Goal: Transaction & Acquisition: Purchase product/service

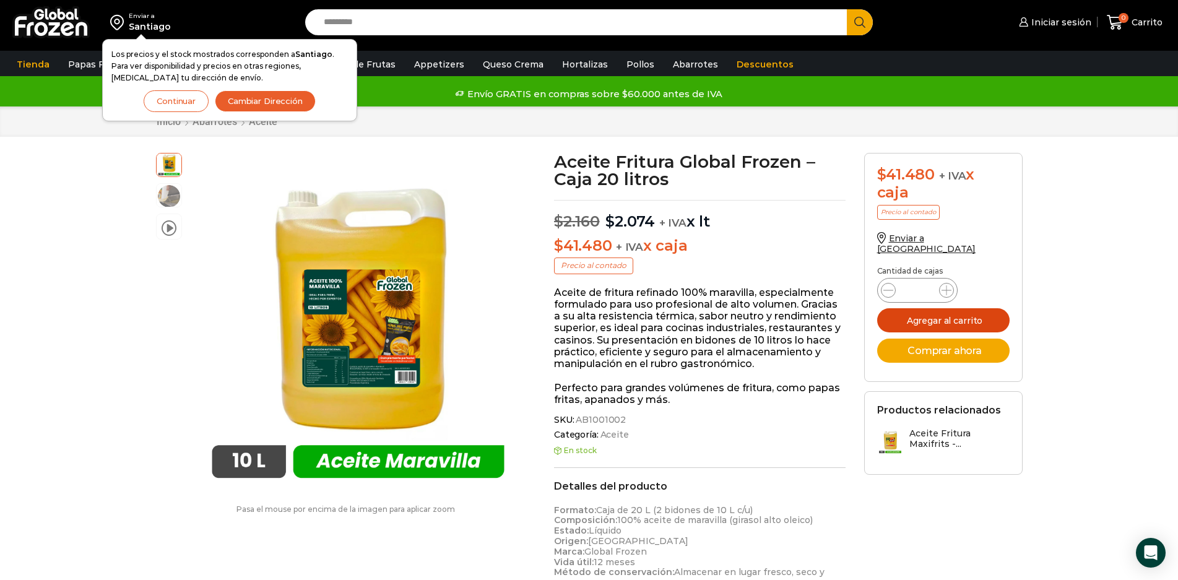
click at [967, 311] on button "Agregar al carrito" at bounding box center [943, 320] width 132 height 24
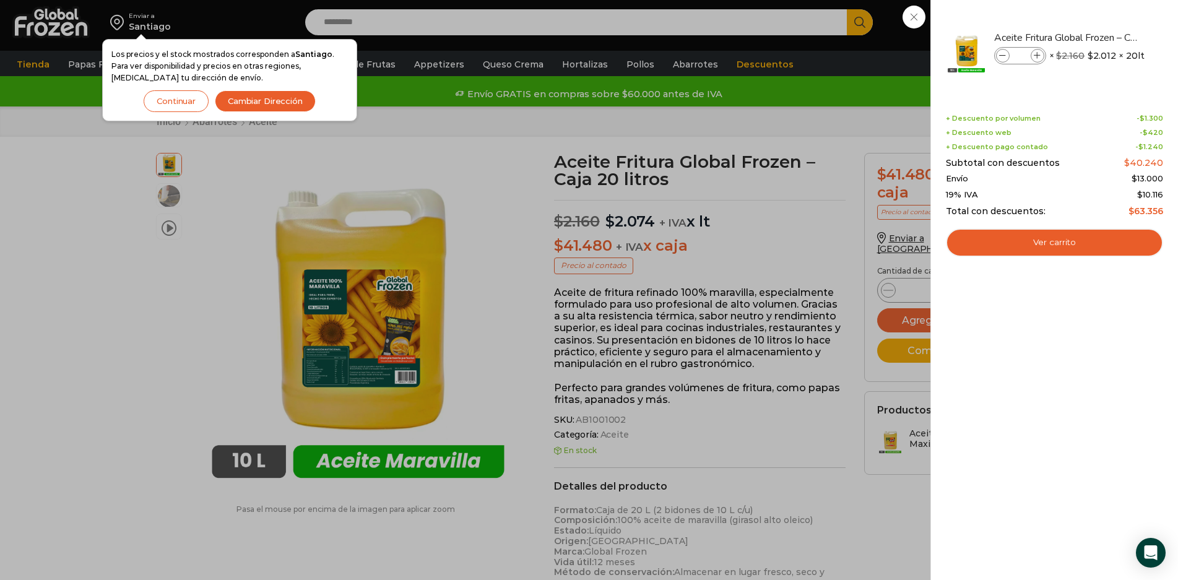
click at [1103, 37] on div "1 Carrito 1 1 Shopping Cart *" at bounding box center [1134, 22] width 62 height 29
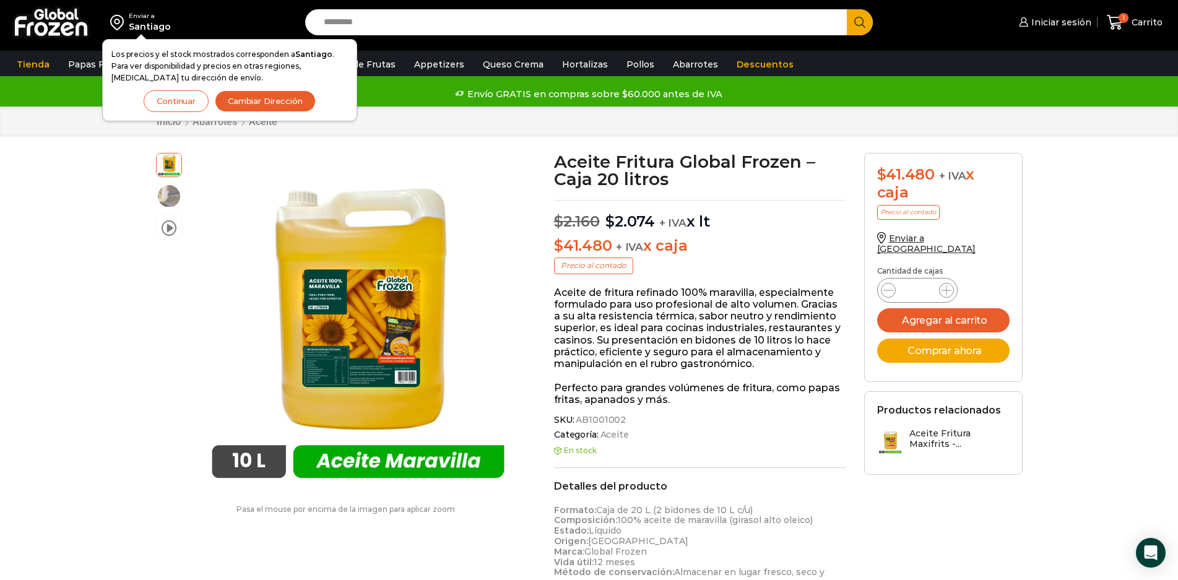
click at [196, 104] on button "Continuar" at bounding box center [176, 101] width 65 height 22
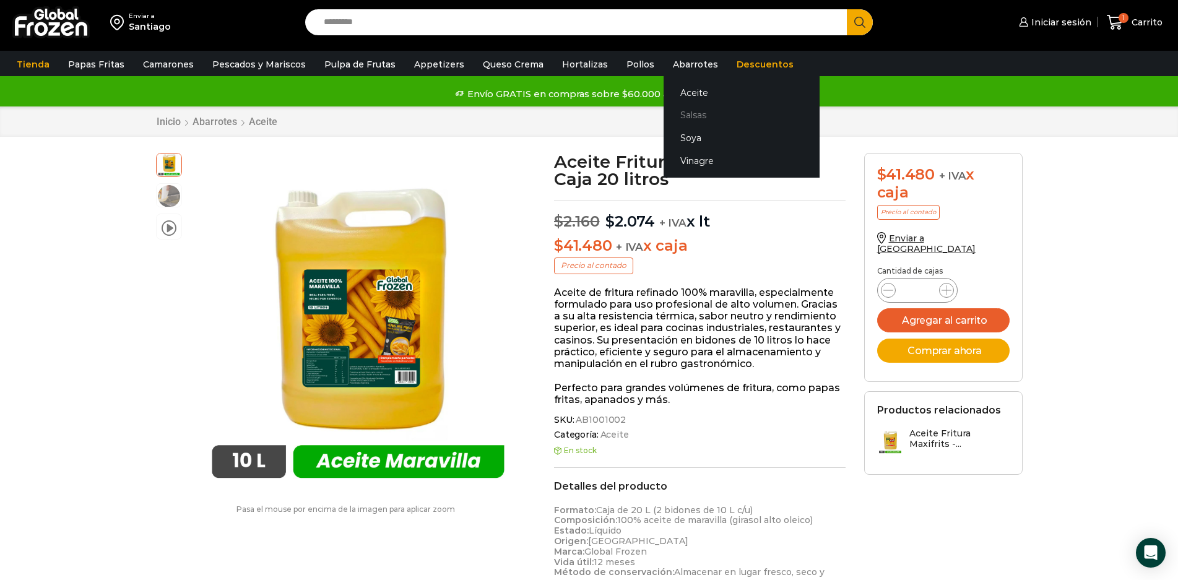
click at [666, 113] on link "Salsas" at bounding box center [741, 115] width 156 height 23
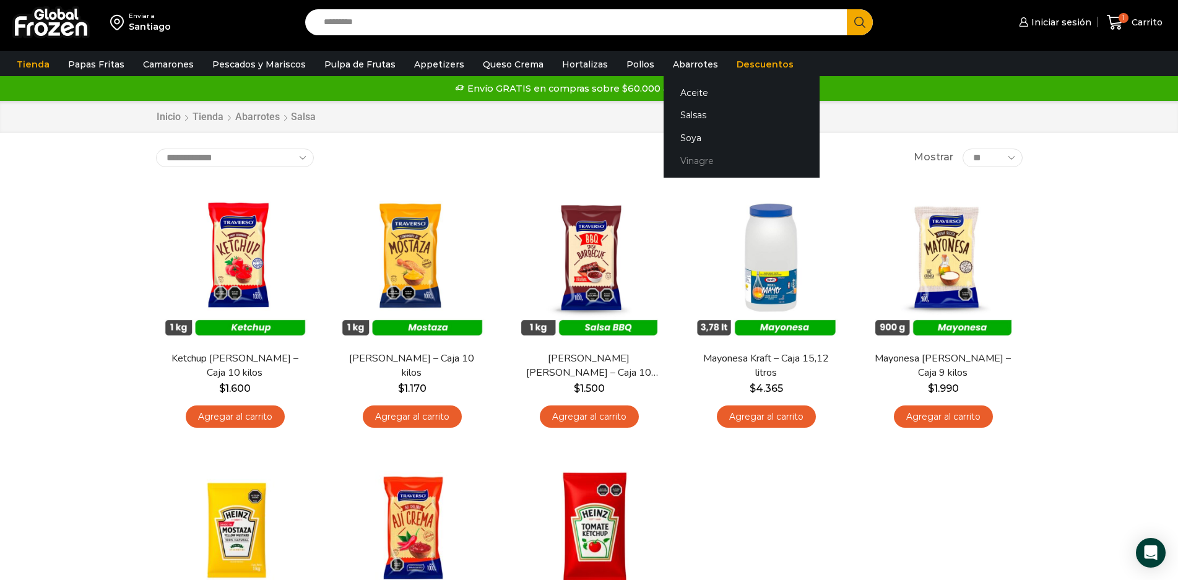
click at [671, 160] on link "Vinagre" at bounding box center [741, 160] width 156 height 23
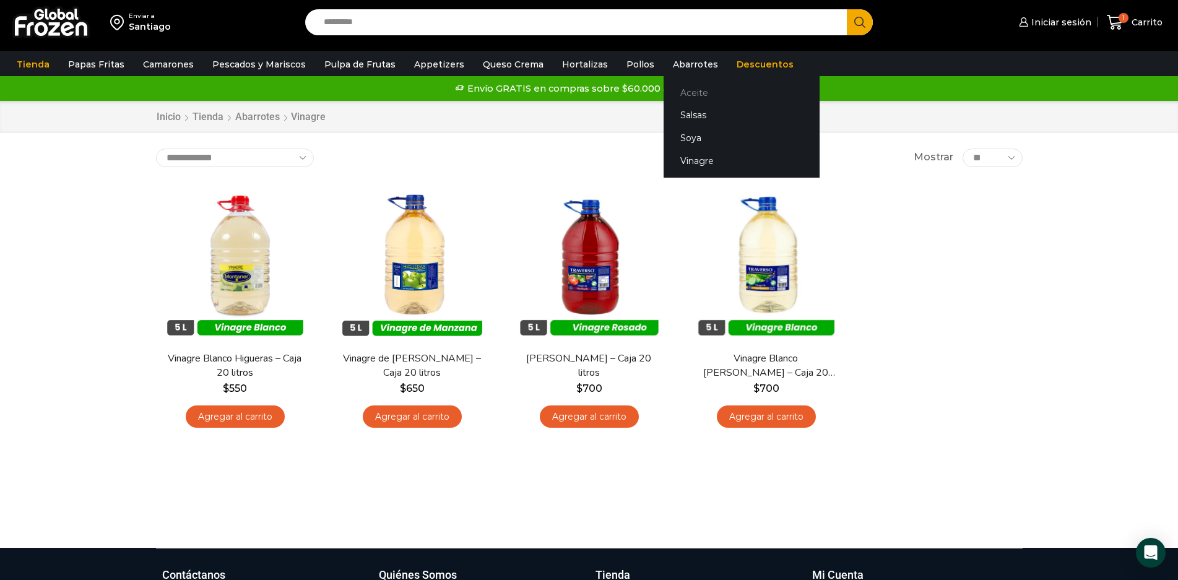
click at [667, 91] on link "Aceite" at bounding box center [741, 92] width 156 height 23
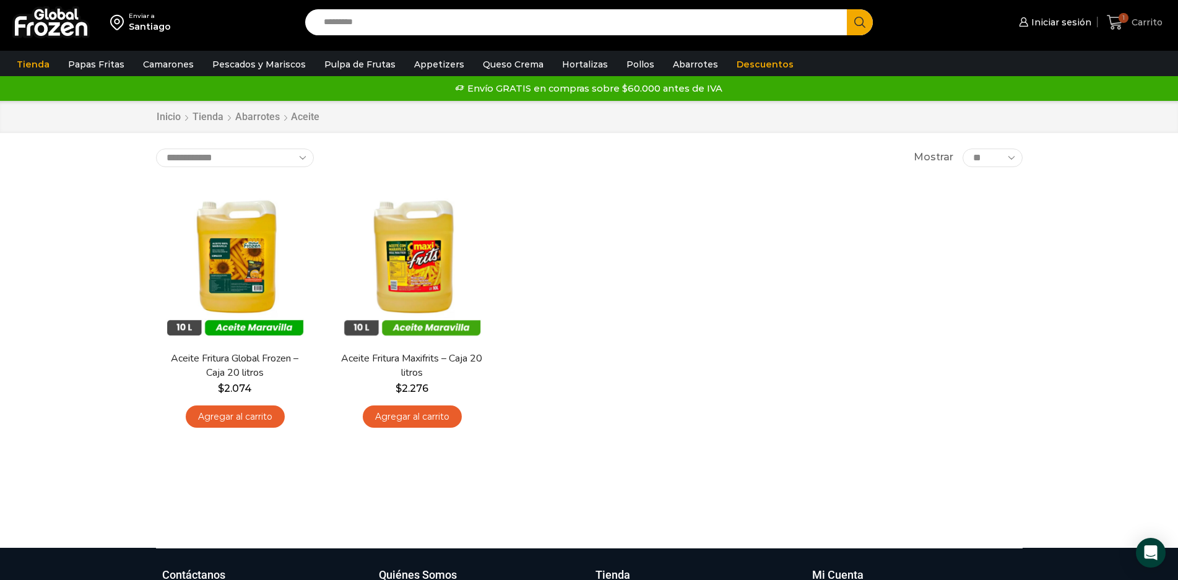
click at [1118, 21] on icon at bounding box center [1115, 22] width 17 height 17
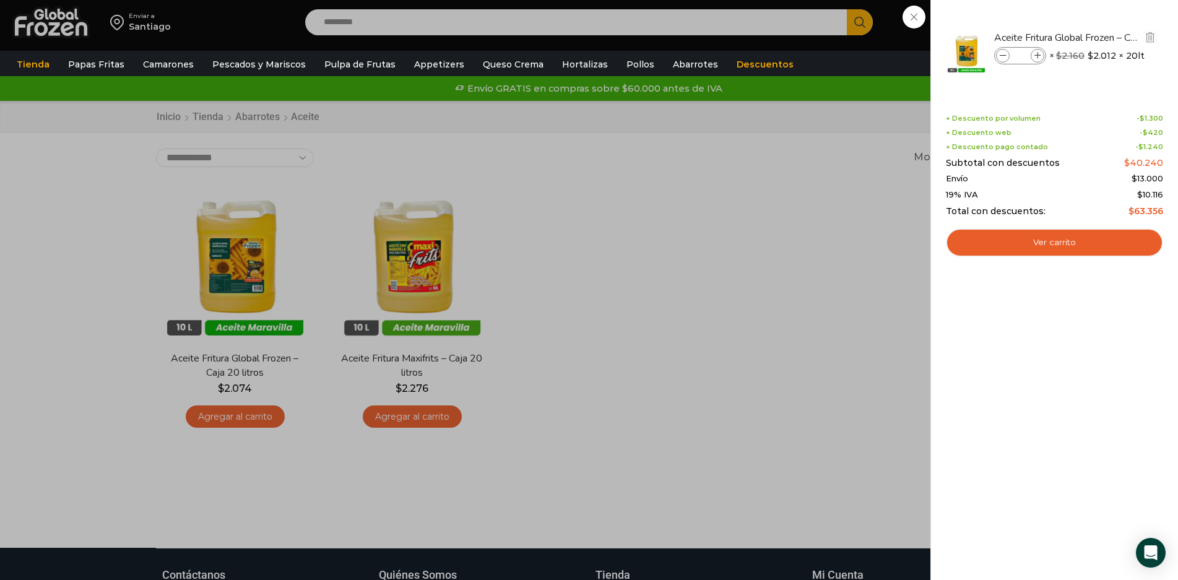
click at [1037, 53] on icon at bounding box center [1037, 56] width 7 height 7
type input "*"
click at [1038, 54] on icon at bounding box center [1037, 56] width 7 height 7
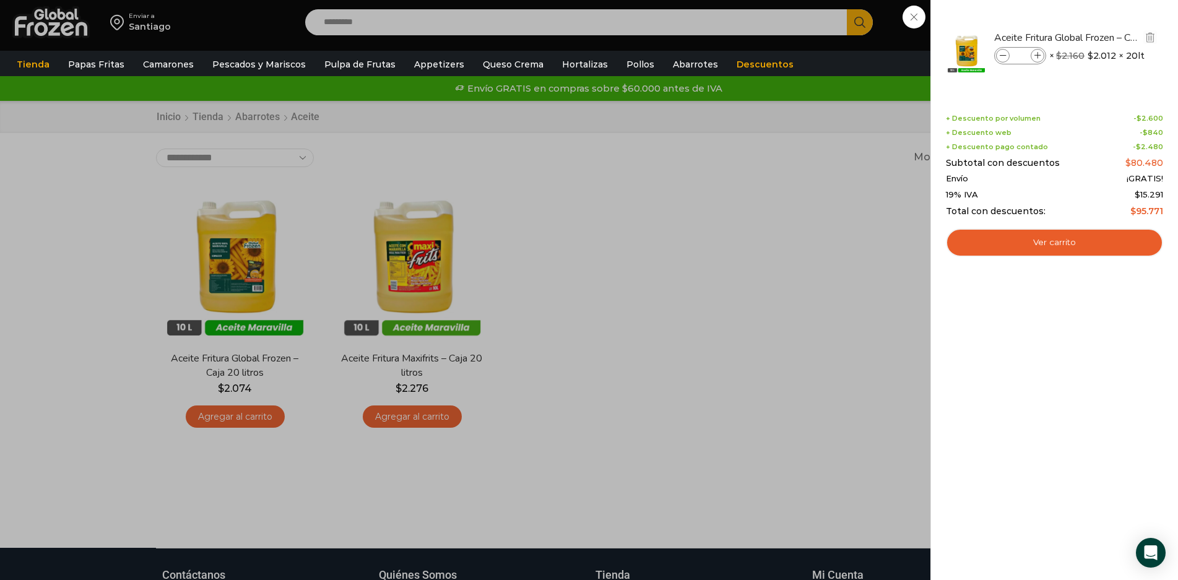
click at [1038, 54] on icon at bounding box center [1037, 56] width 7 height 7
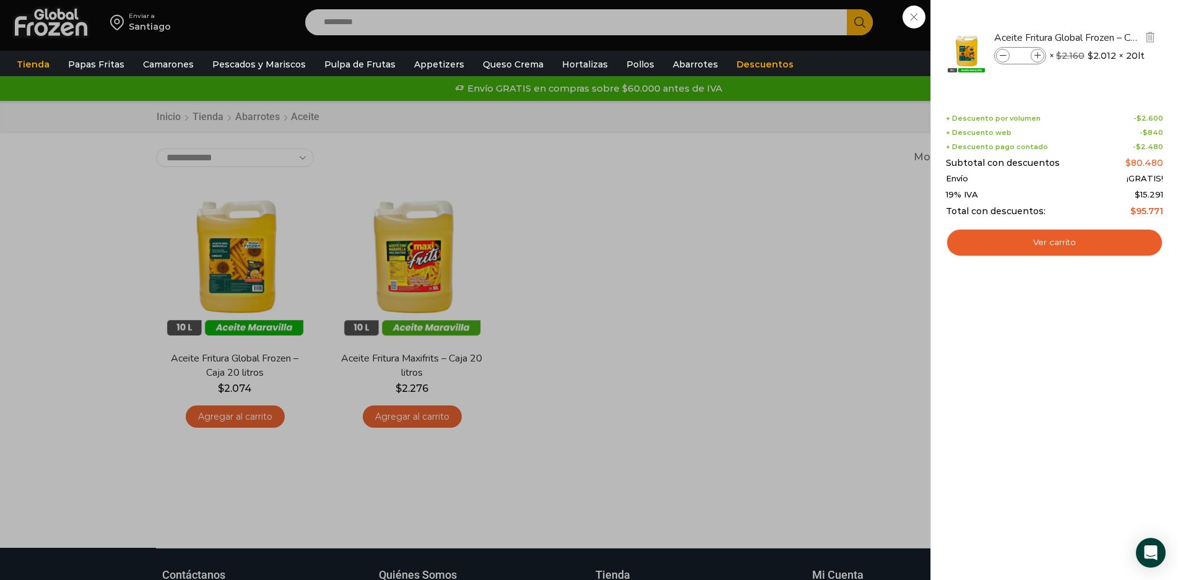
type input "**"
click at [1150, 37] on img "Eliminar Aceite Fritura Global Frozen – Caja 20 litros del carrito" at bounding box center [1149, 37] width 11 height 11
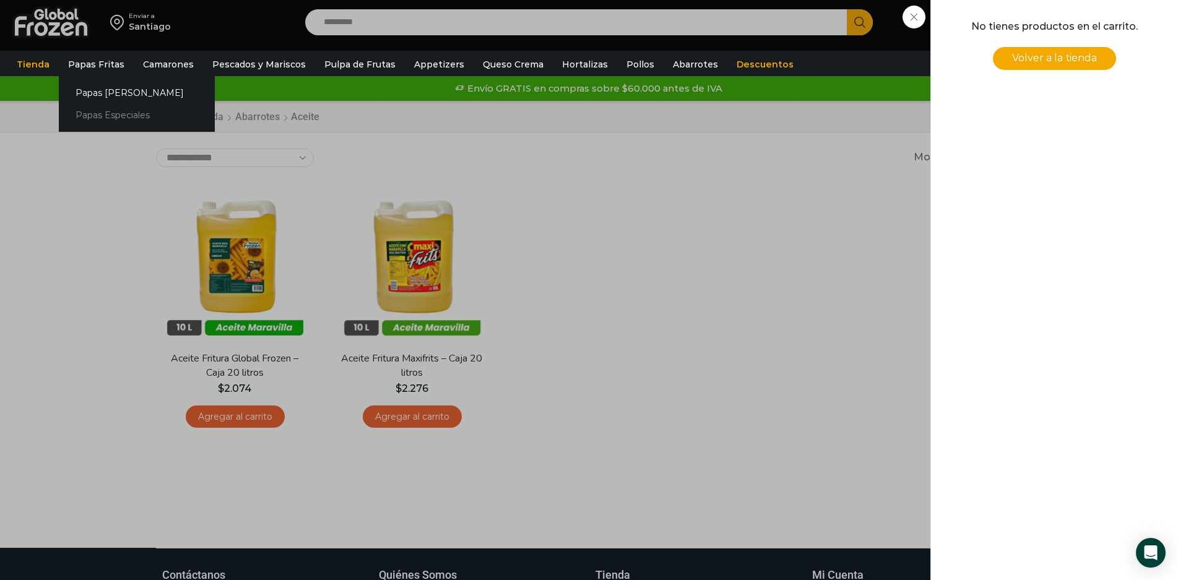
click at [98, 111] on link "Papas Especiales" at bounding box center [137, 115] width 156 height 23
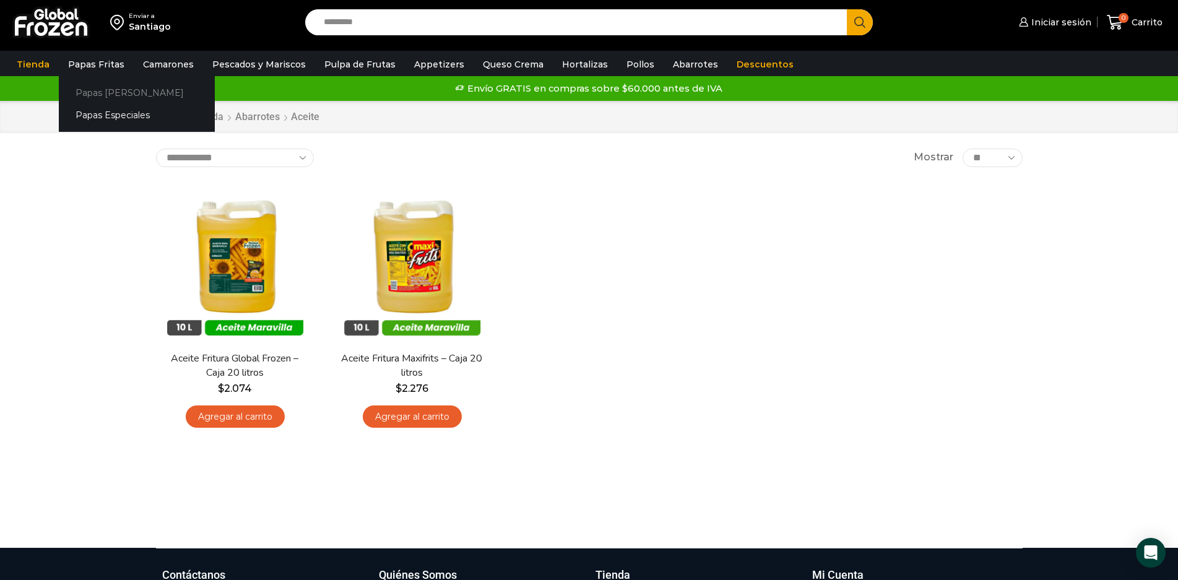
click at [110, 94] on link "Papas [PERSON_NAME]" at bounding box center [137, 92] width 156 height 23
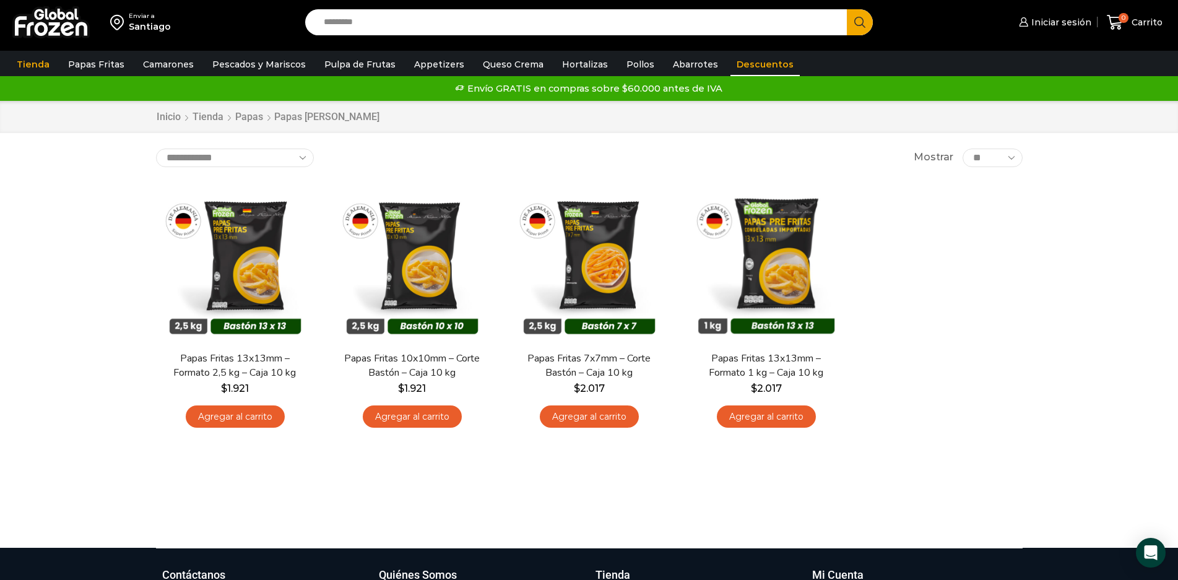
click at [737, 64] on link "Descuentos" at bounding box center [764, 65] width 69 height 24
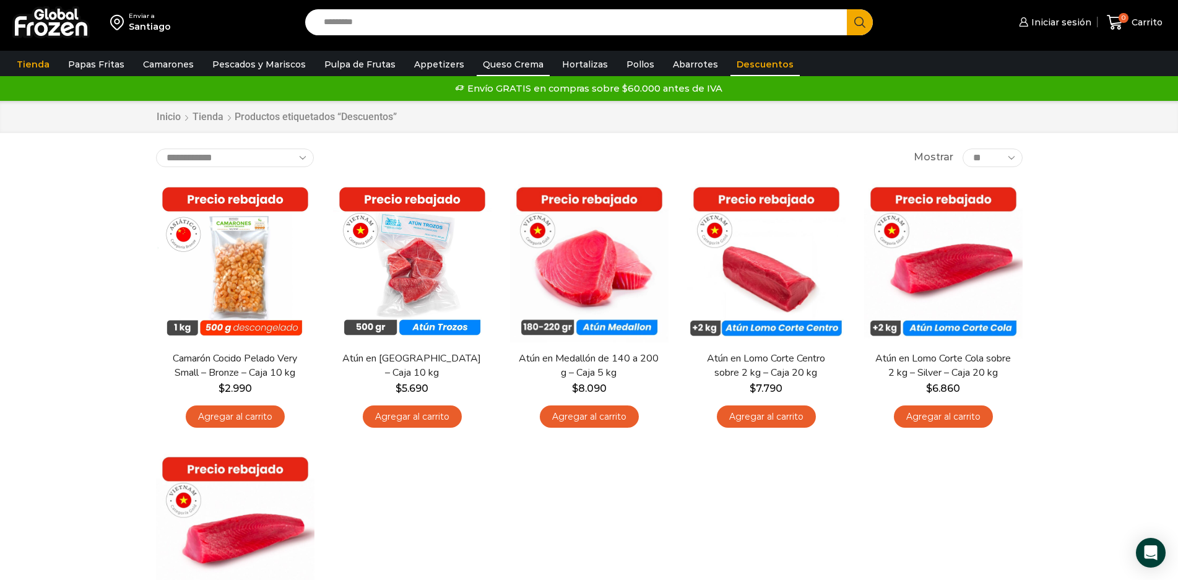
click at [512, 63] on link "Queso Crema" at bounding box center [513, 65] width 73 height 24
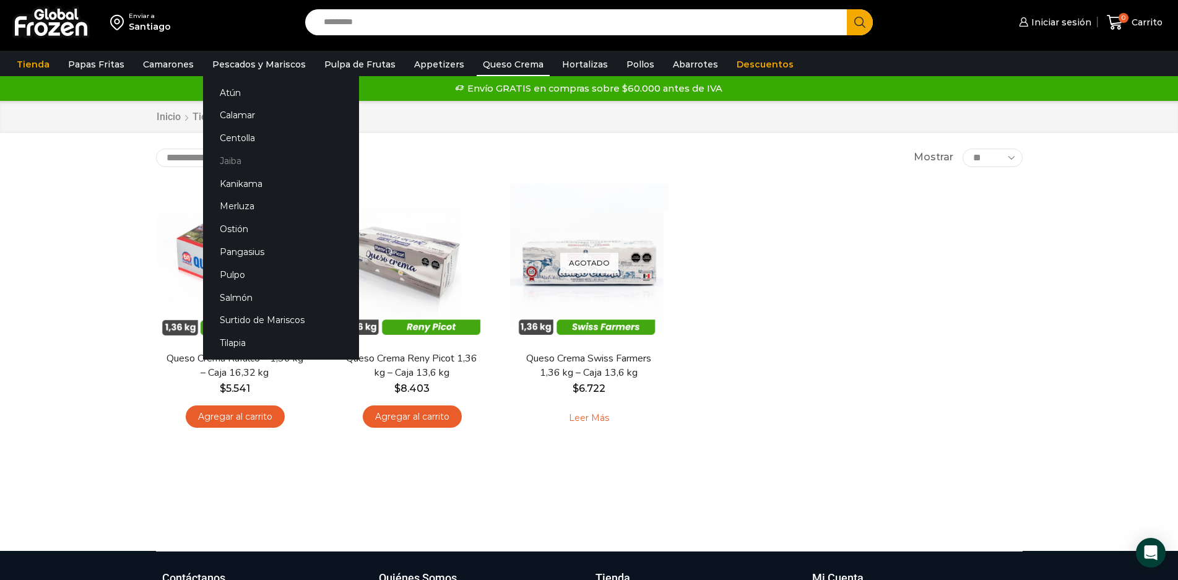
click at [227, 160] on link "Jaiba" at bounding box center [281, 160] width 156 height 23
